Goal: Communication & Community: Answer question/provide support

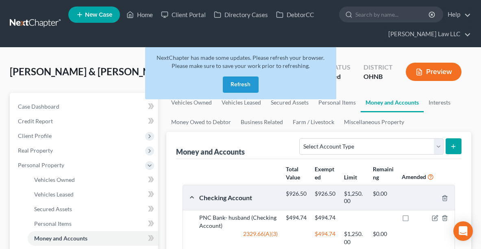
scroll to position [158, 0]
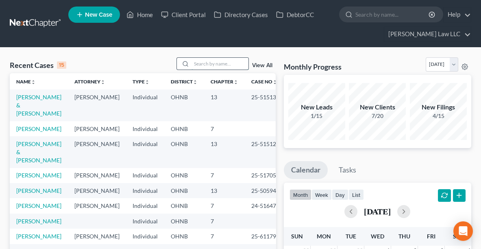
click at [214, 64] on input "search" at bounding box center [220, 64] width 57 height 12
type input "[PERSON_NAME]"
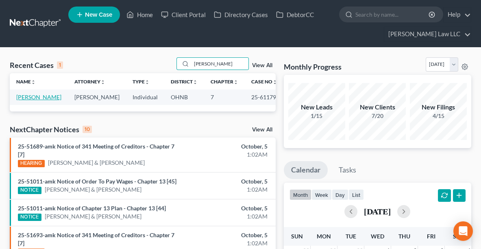
click at [38, 96] on link "[PERSON_NAME]" at bounding box center [38, 97] width 45 height 7
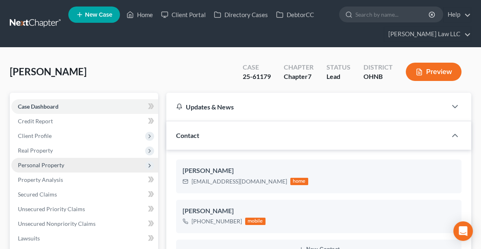
scroll to position [229, 0]
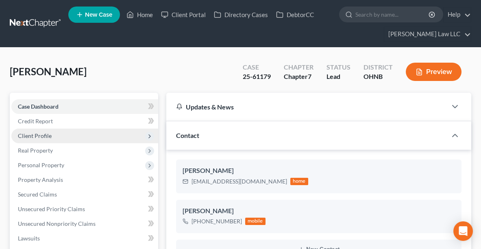
click at [38, 138] on span "Client Profile" at bounding box center [35, 135] width 34 height 7
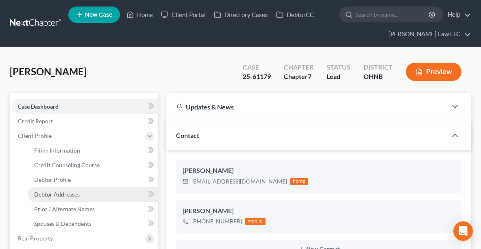
click at [58, 196] on span "Debtor Addresses" at bounding box center [57, 194] width 46 height 7
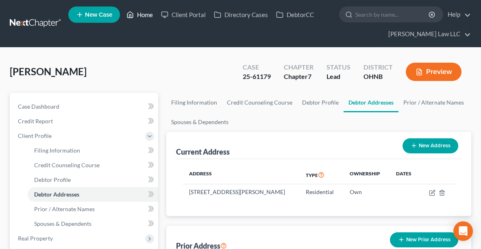
click at [140, 13] on link "Home" at bounding box center [140, 14] width 35 height 15
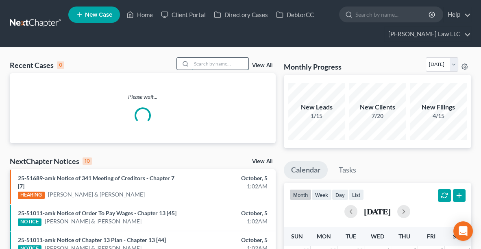
click at [194, 64] on input "search" at bounding box center [220, 64] width 57 height 12
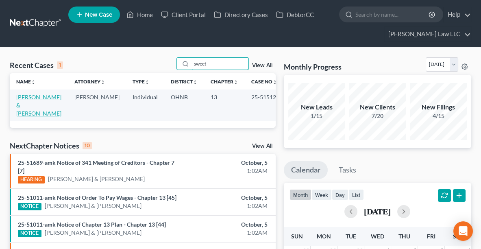
type input "sweet"
click at [33, 98] on link "[PERSON_NAME] & [PERSON_NAME]" at bounding box center [38, 105] width 45 height 23
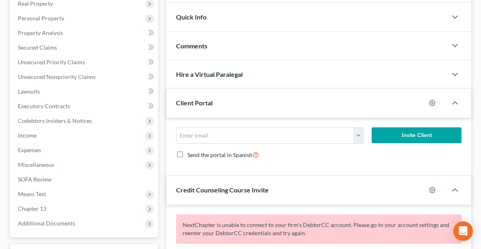
scroll to position [145, 0]
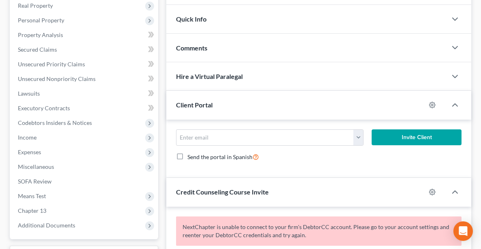
click at [295, 45] on div "Comments" at bounding box center [306, 48] width 281 height 28
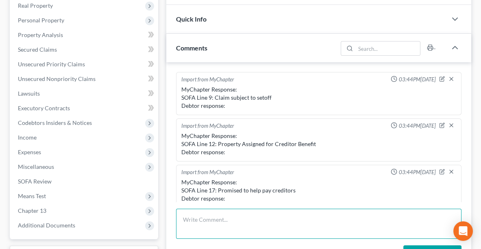
click at [206, 218] on textarea at bounding box center [319, 224] width 286 height 30
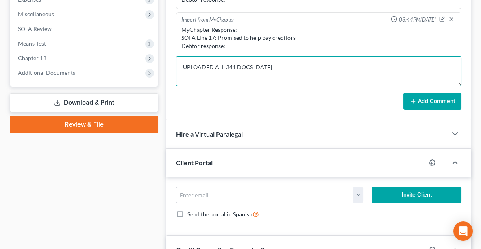
type textarea "UPLOADED ALL 341 DOCS [DATE]"
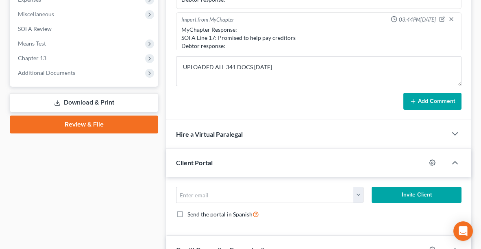
click at [420, 100] on button "Add Comment" at bounding box center [433, 101] width 58 height 17
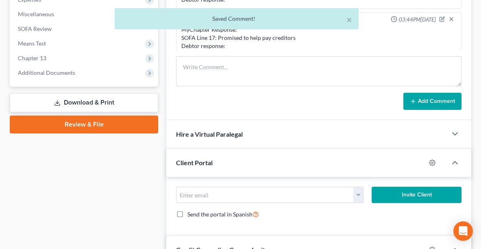
scroll to position [172, 0]
